Goal: Task Accomplishment & Management: Use online tool/utility

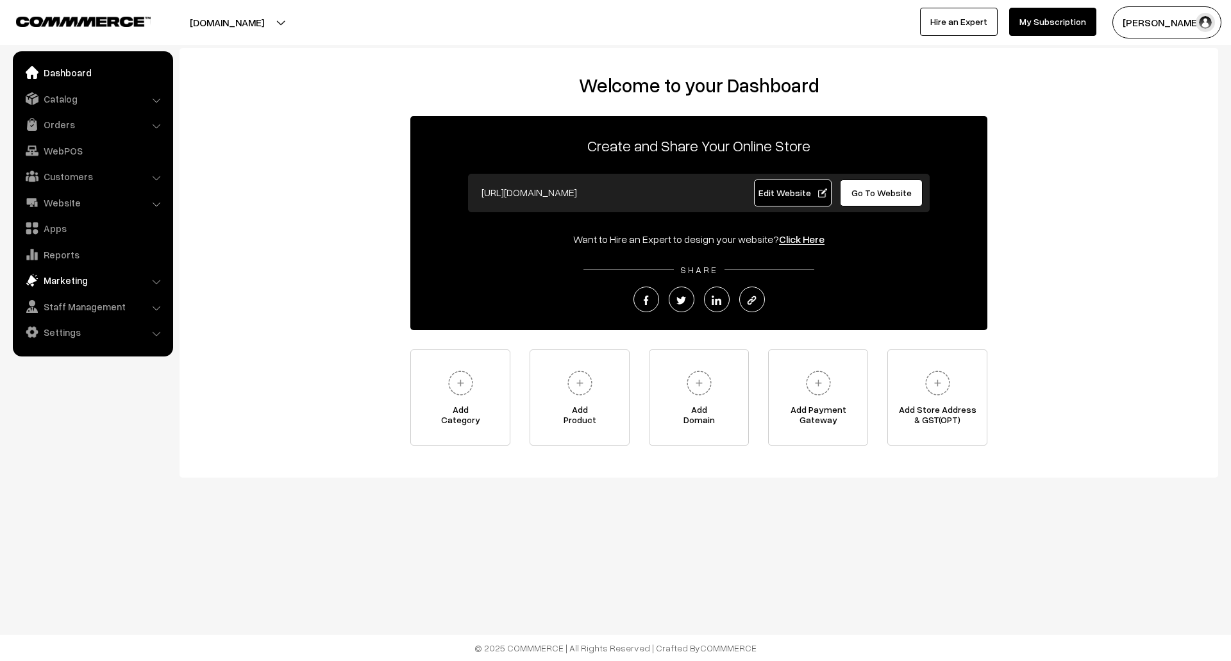
click at [69, 282] on link "Marketing" at bounding box center [92, 280] width 153 height 23
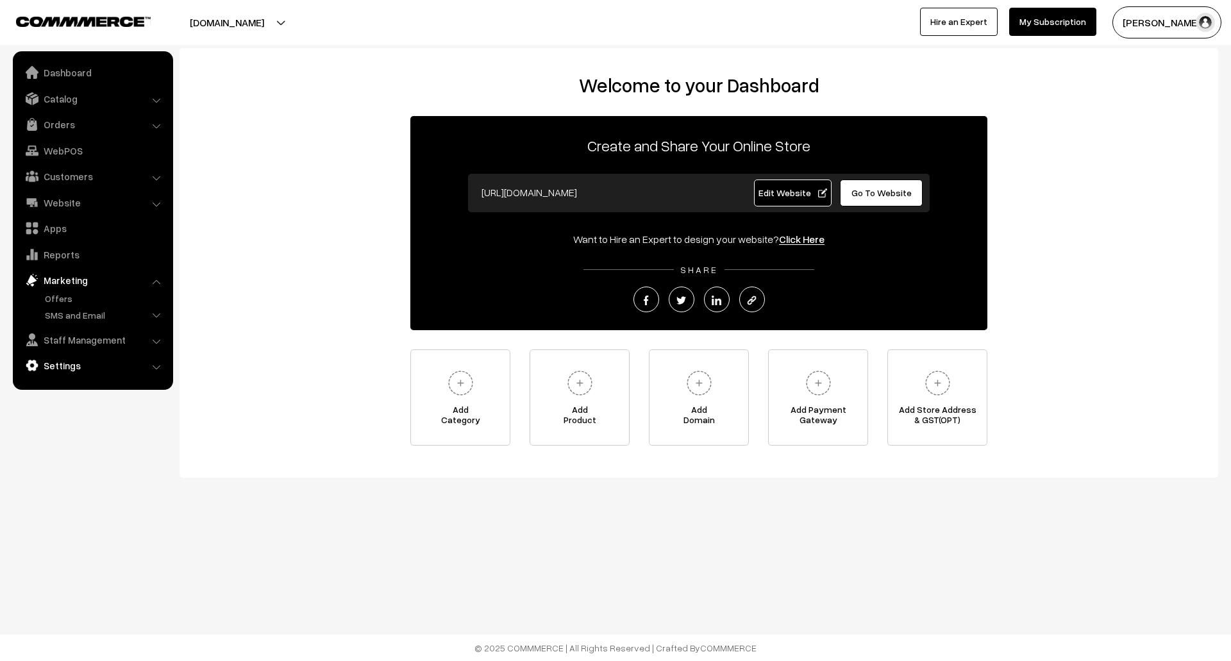
click at [64, 360] on link "Settings" at bounding box center [92, 365] width 153 height 23
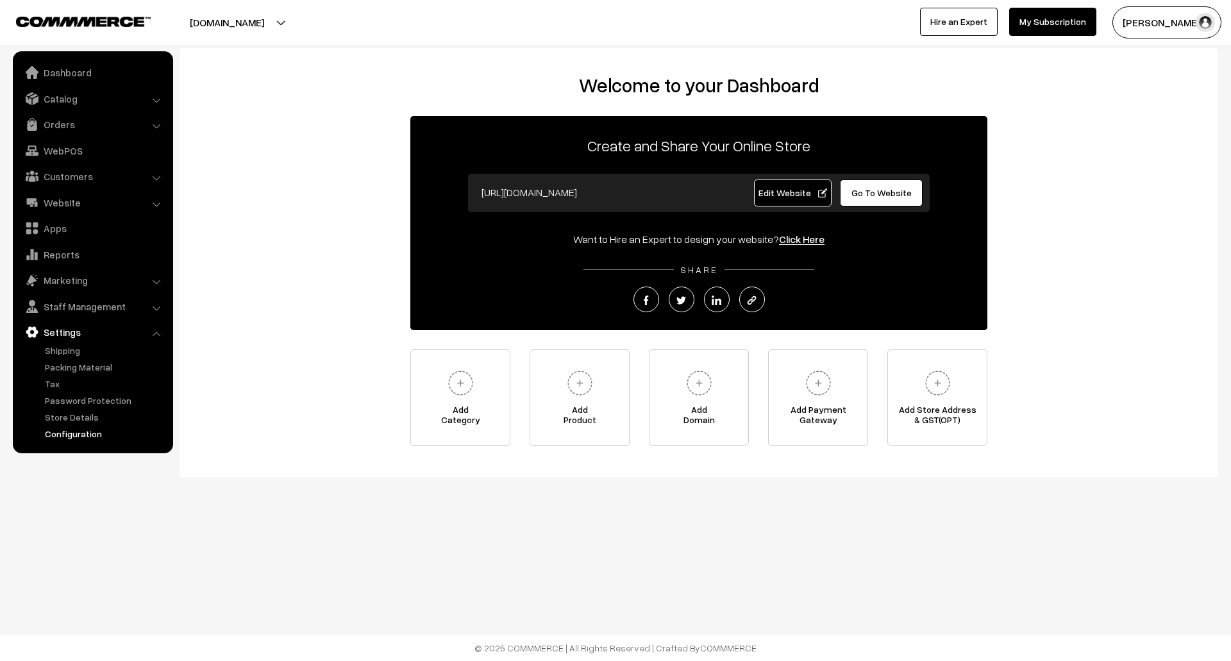
click at [83, 433] on link "Configuration" at bounding box center [105, 433] width 127 height 13
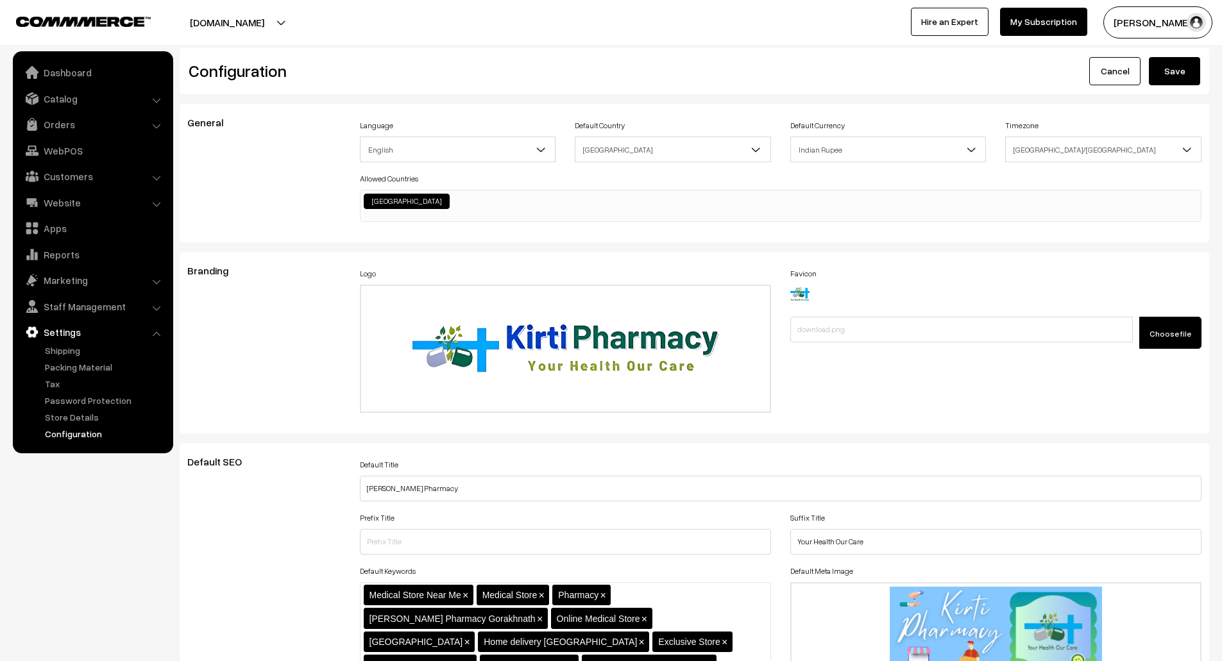
scroll to position [1032, 0]
click at [271, 23] on button "[DOMAIN_NAME]" at bounding box center [227, 22] width 164 height 32
click at [258, 62] on link "Go to Website" at bounding box center [257, 62] width 103 height 28
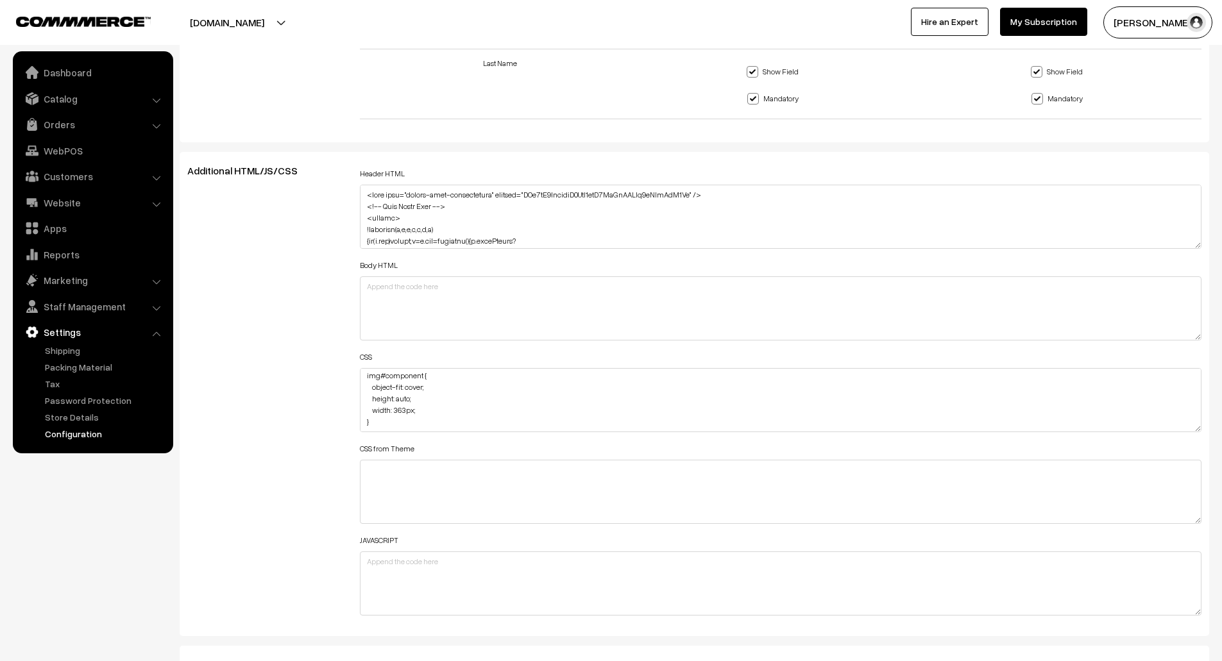
scroll to position [1543, 0]
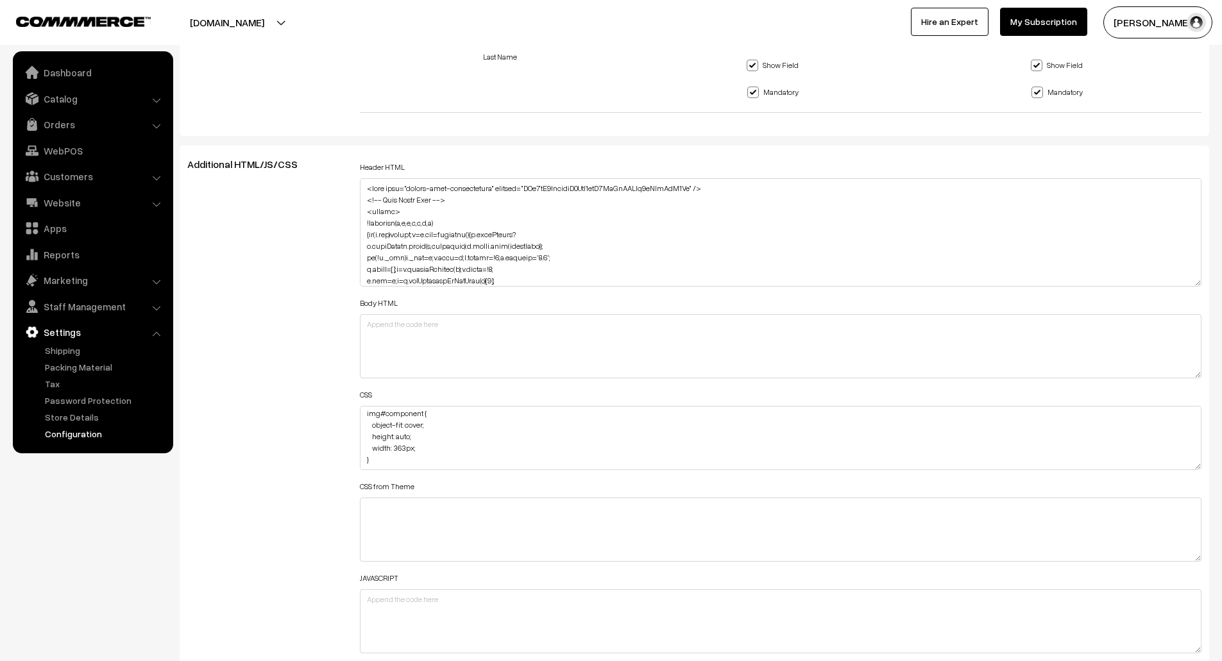
drag, startPoint x: 1197, startPoint y: 216, endPoint x: 1240, endPoint y: 235, distance: 47.1
click at [77, 223] on link "Apps" at bounding box center [92, 228] width 153 height 23
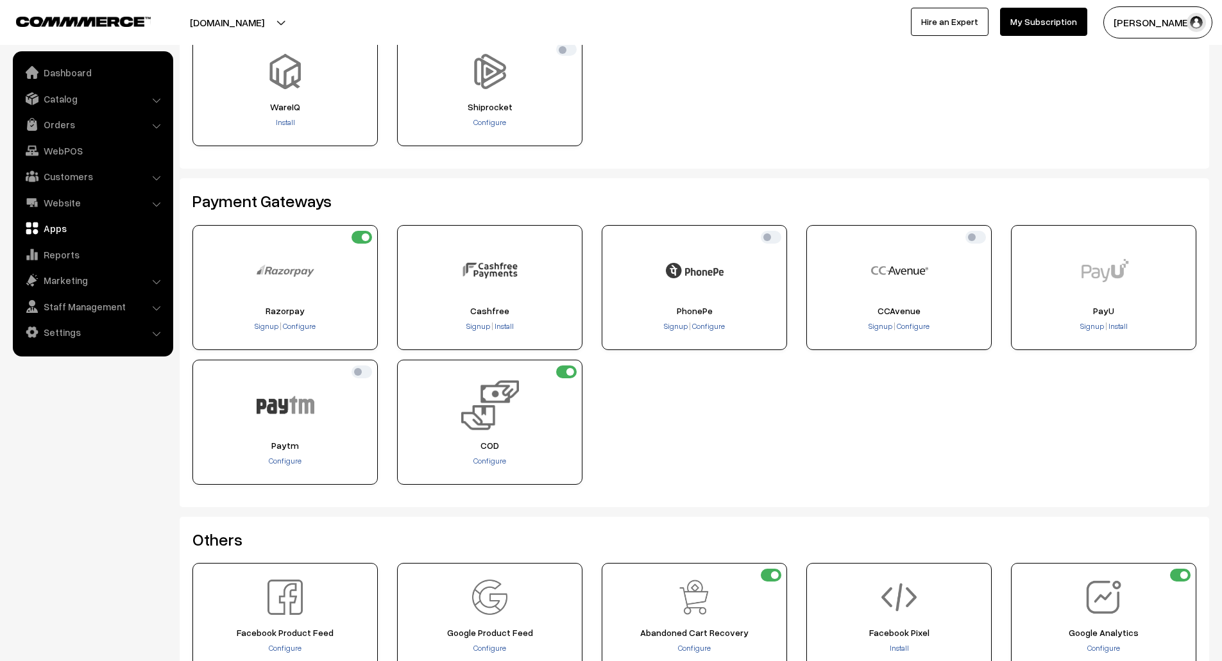
scroll to position [345, 0]
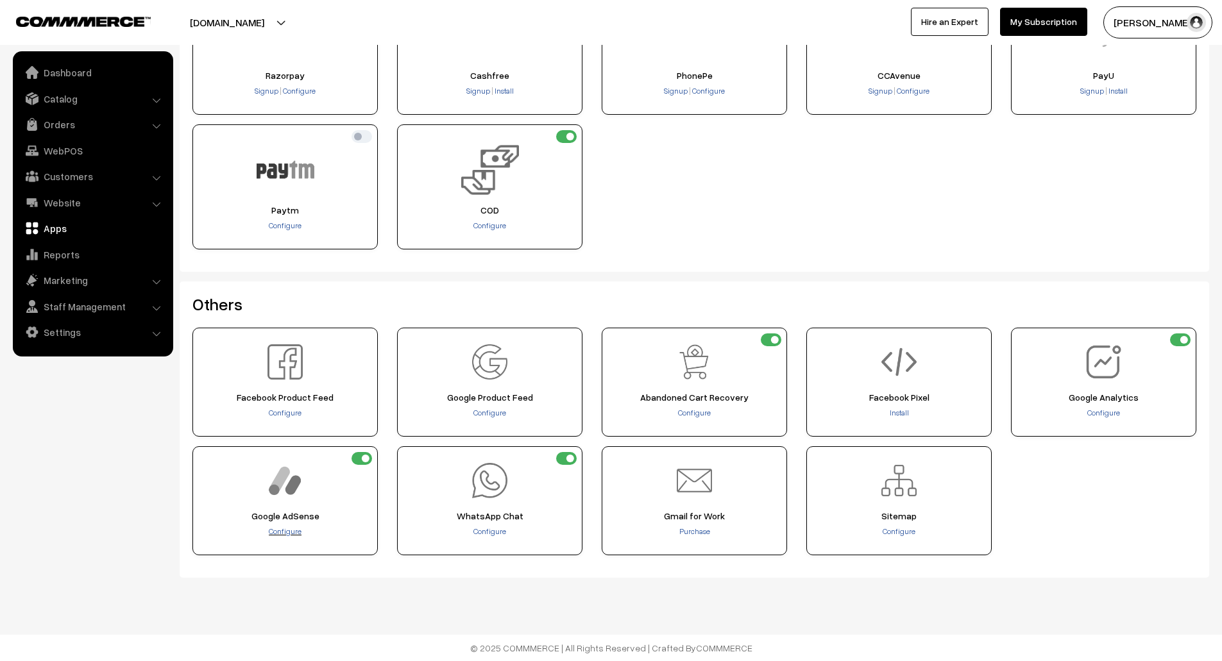
click at [292, 526] on span "Configure" at bounding box center [285, 531] width 33 height 10
